Goal: Find specific page/section: Find specific page/section

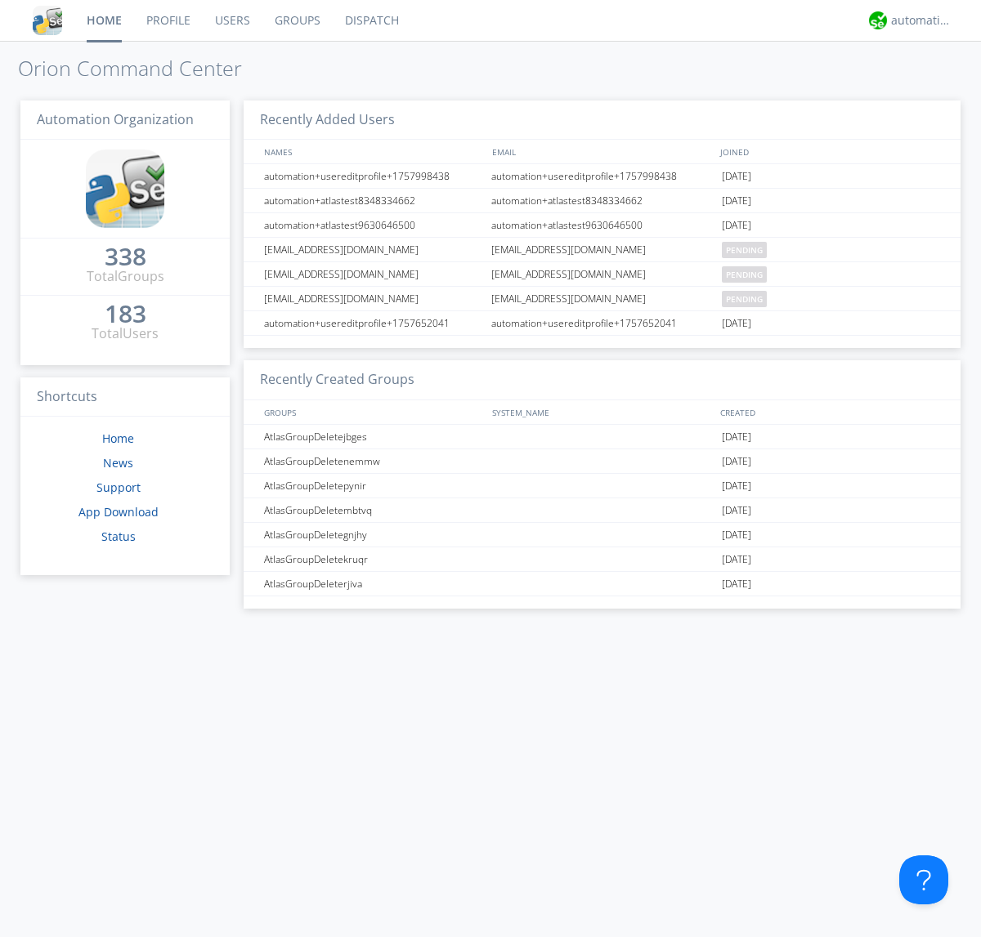
click at [370, 20] on link "Dispatch" at bounding box center [372, 20] width 78 height 41
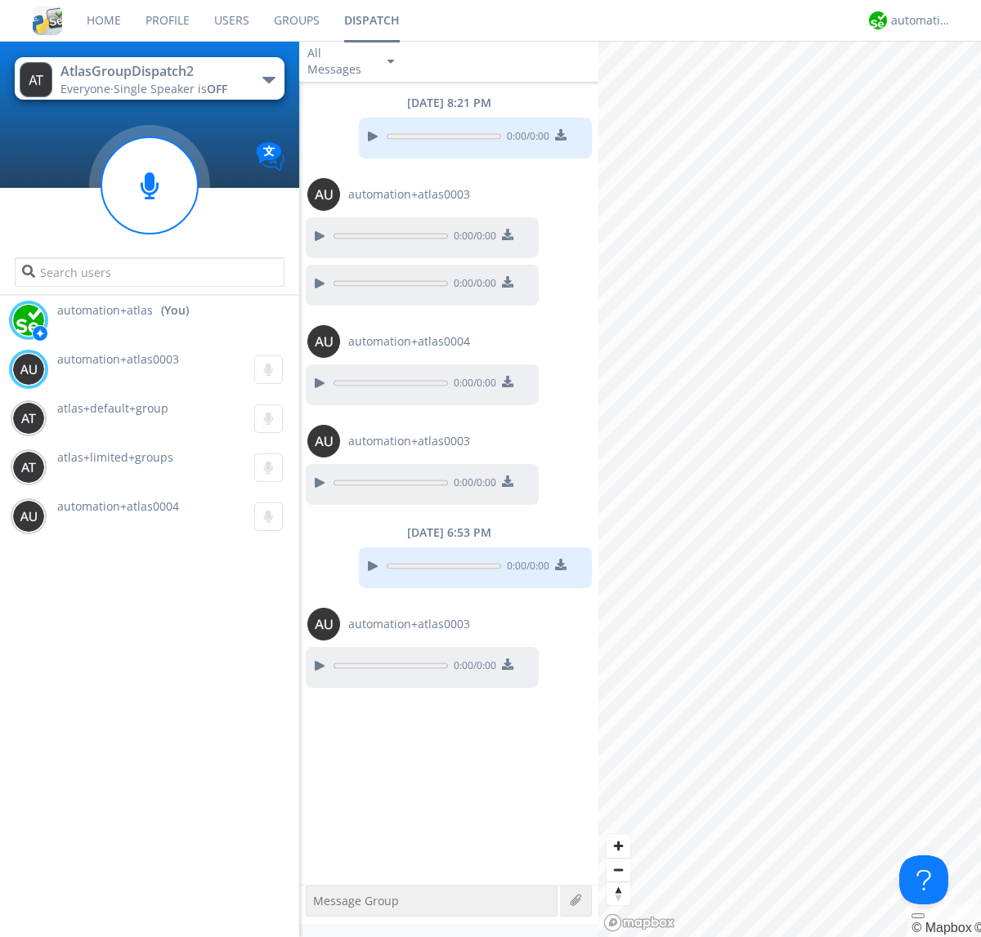
click at [268, 79] on div "button" at bounding box center [268, 80] width 13 height 7
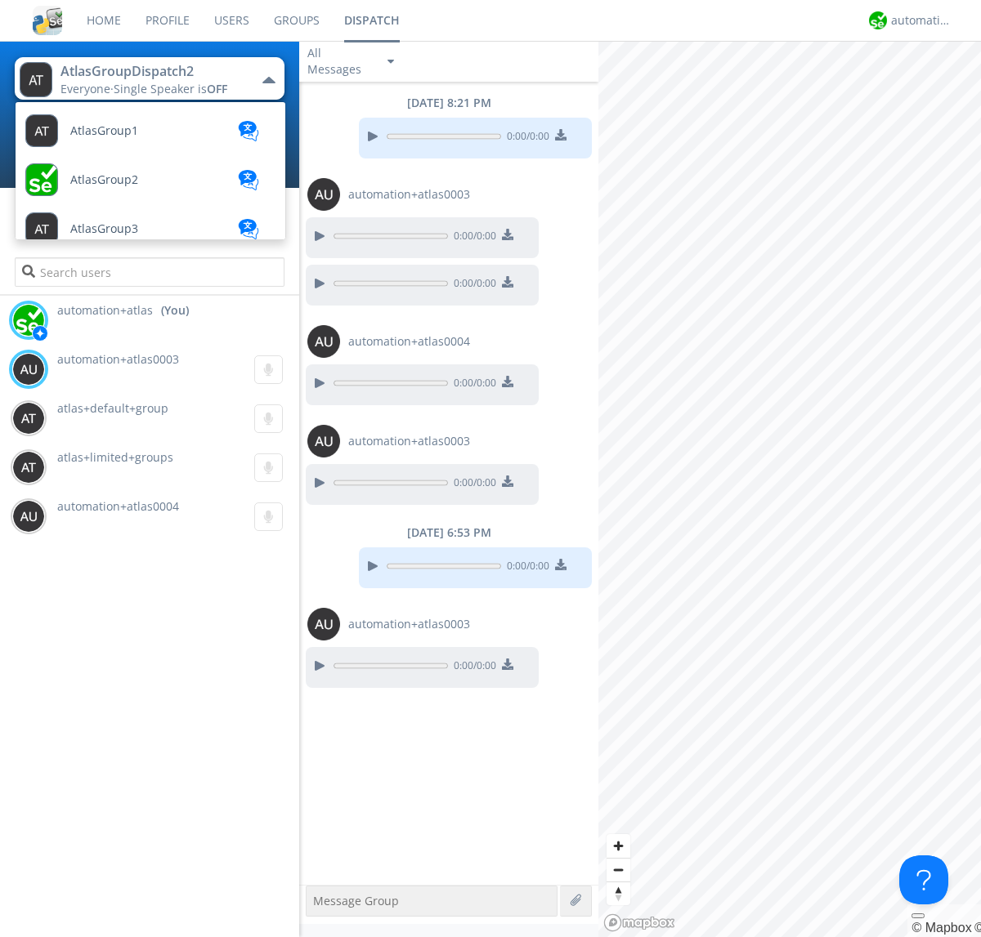
click at [123, 321] on span "AtlasGroupDispatch" at bounding box center [125, 327] width 110 height 12
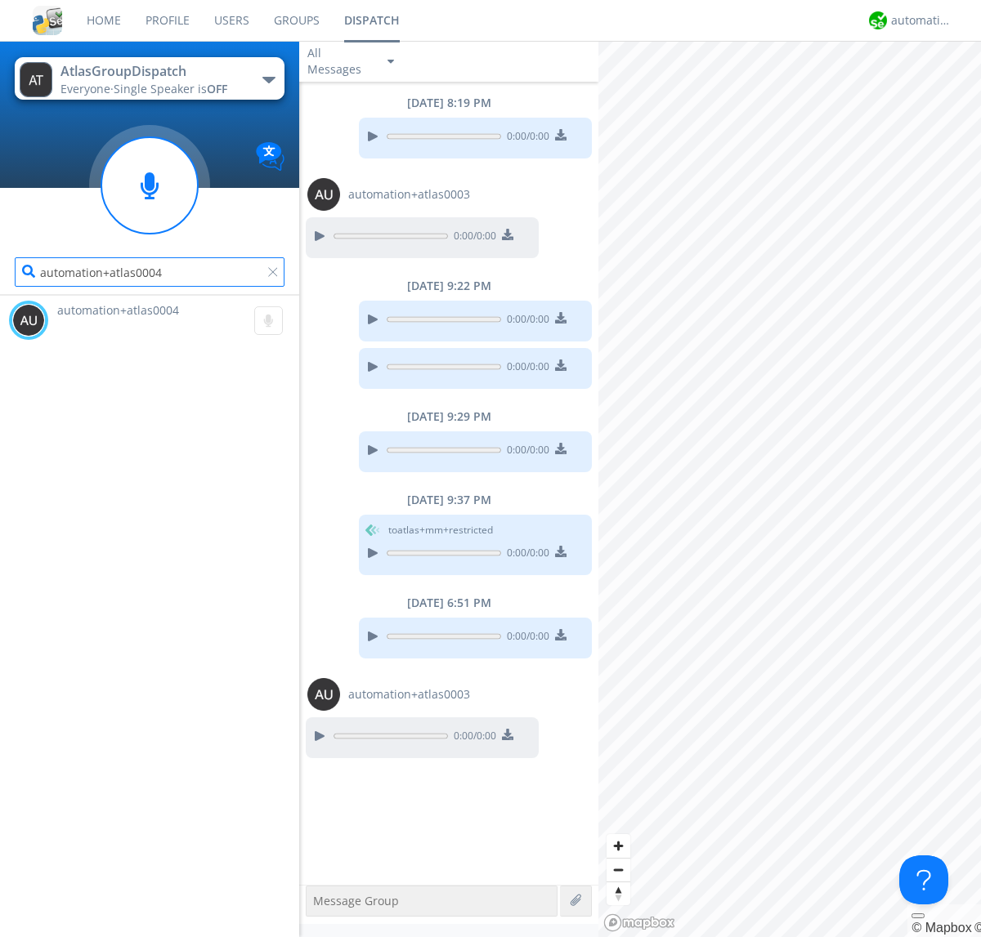
type input "automation+atlas0004"
click at [917, 20] on div "automation+atlas" at bounding box center [921, 20] width 61 height 16
